Goal: Complete application form

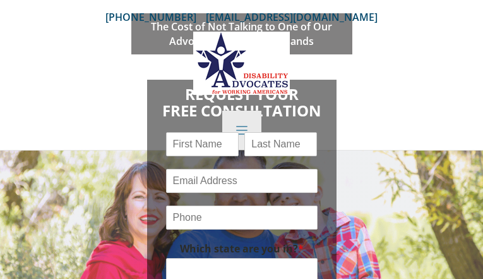
type input "fpQvqHsD"
type input "biNNIeuzqq"
type input "[EMAIL_ADDRESS][DOMAIN_NAME]"
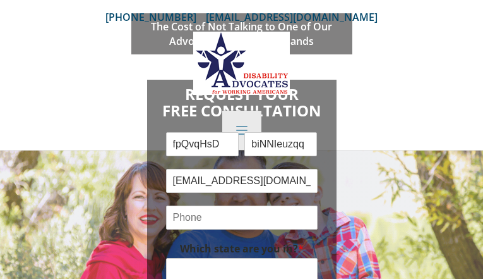
type input "MqPvloZHKRKrdIEb"
checkbox input "true"
checkbox input "false"
checkbox input "true"
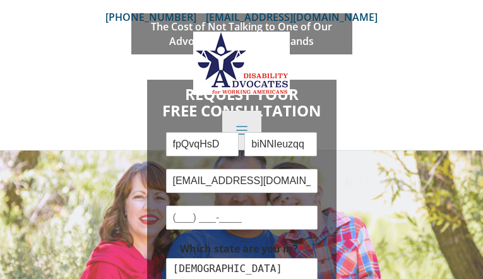
checkbox input "true"
checkbox input "false"
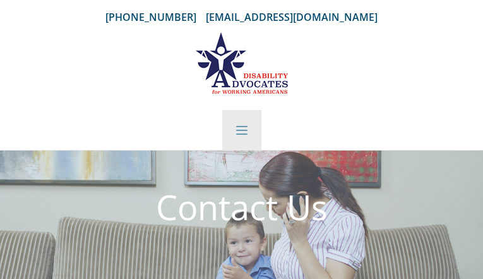
type input "phCcoIEHOwH"
type input "uEyfIybCAHvaNMtg"
type input "[EMAIL_ADDRESS][DOMAIN_NAME]"
type input "ervLGahsAaJ"
